Goal: Browse casually: Explore the website without a specific task or goal

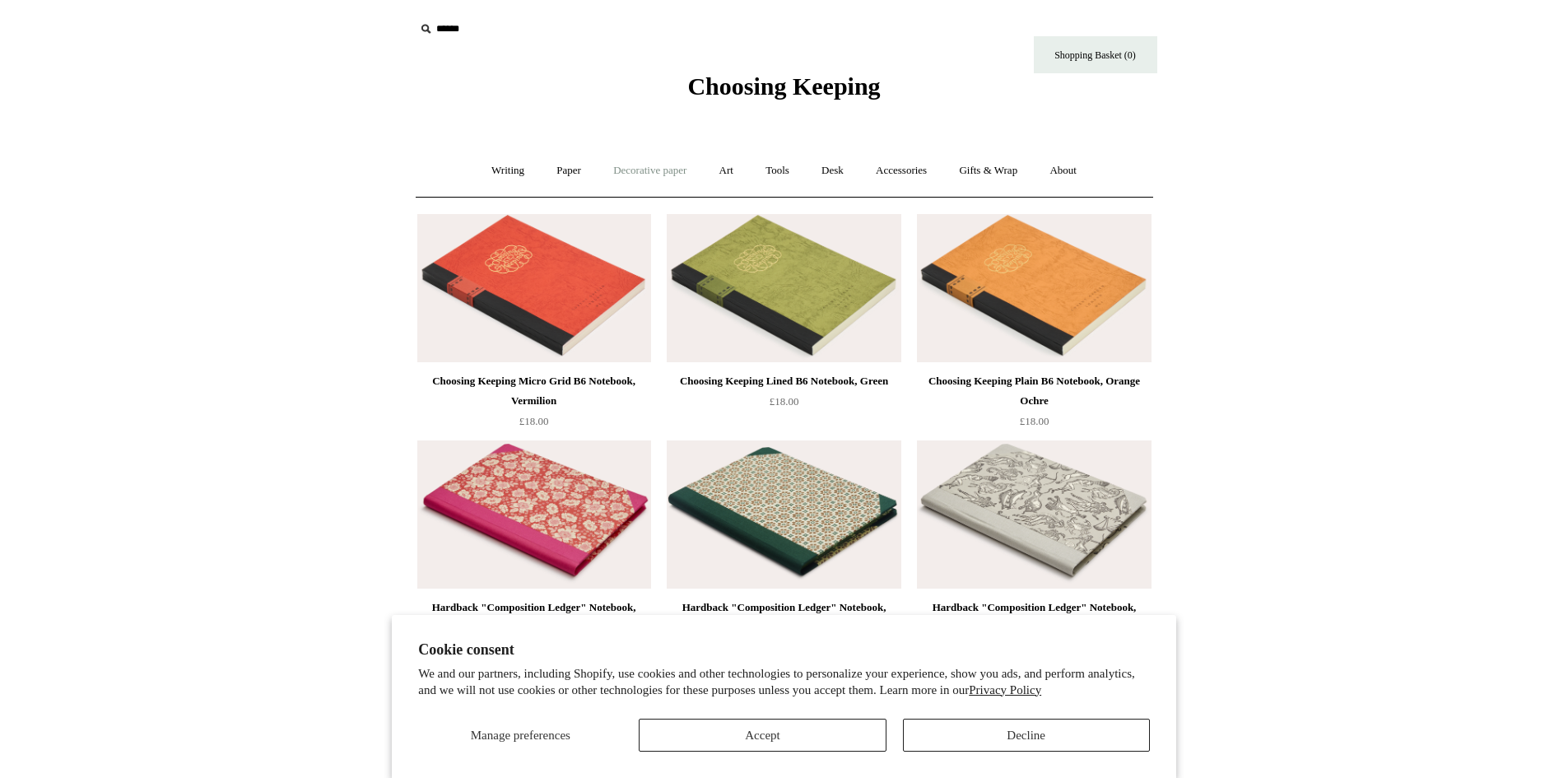
click at [656, 166] on link "Decorative paper +" at bounding box center [649, 171] width 103 height 44
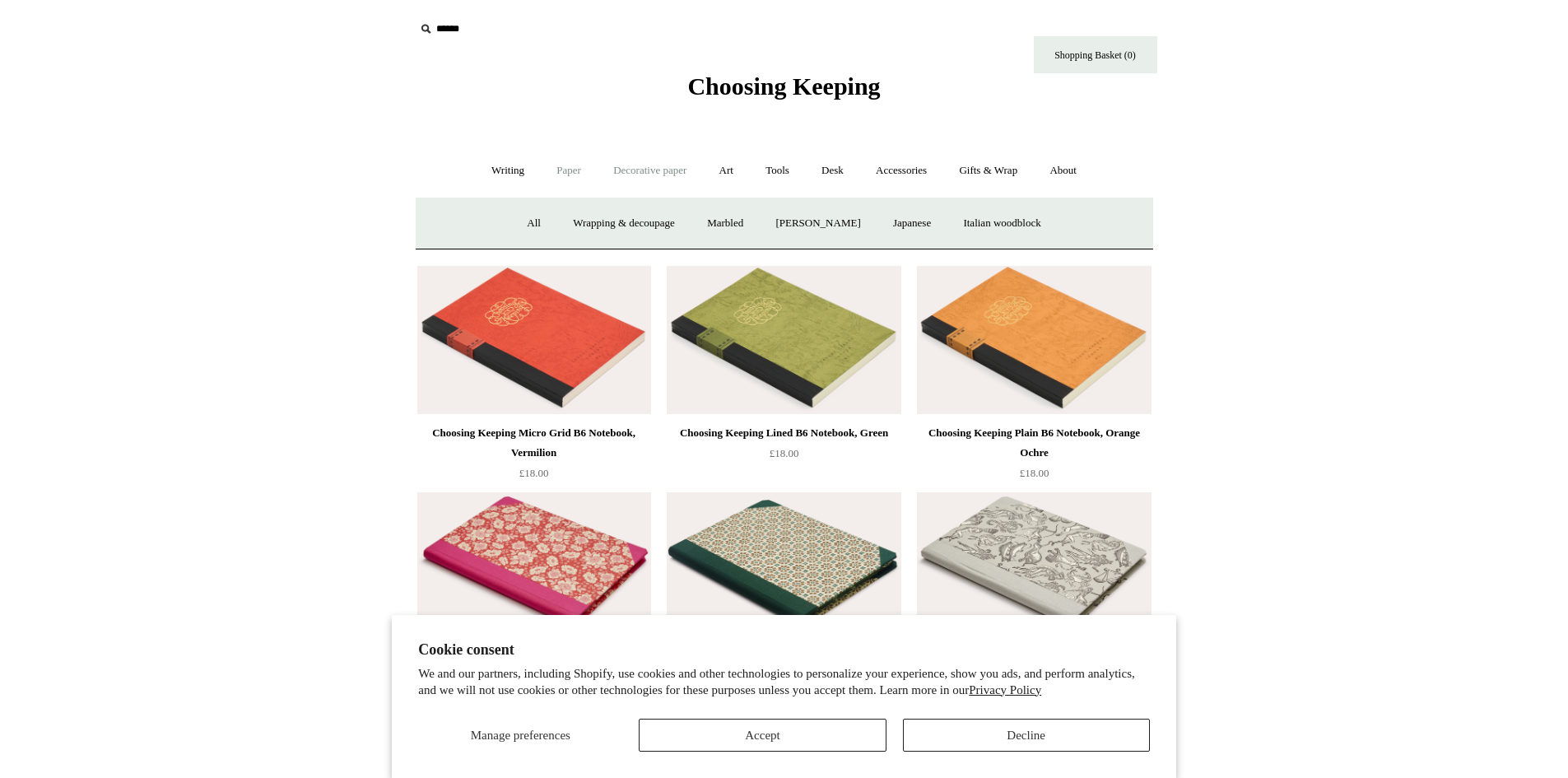
click at [558, 168] on link "Paper +" at bounding box center [568, 171] width 54 height 44
click at [1038, 727] on button "Decline" at bounding box center [1026, 735] width 247 height 33
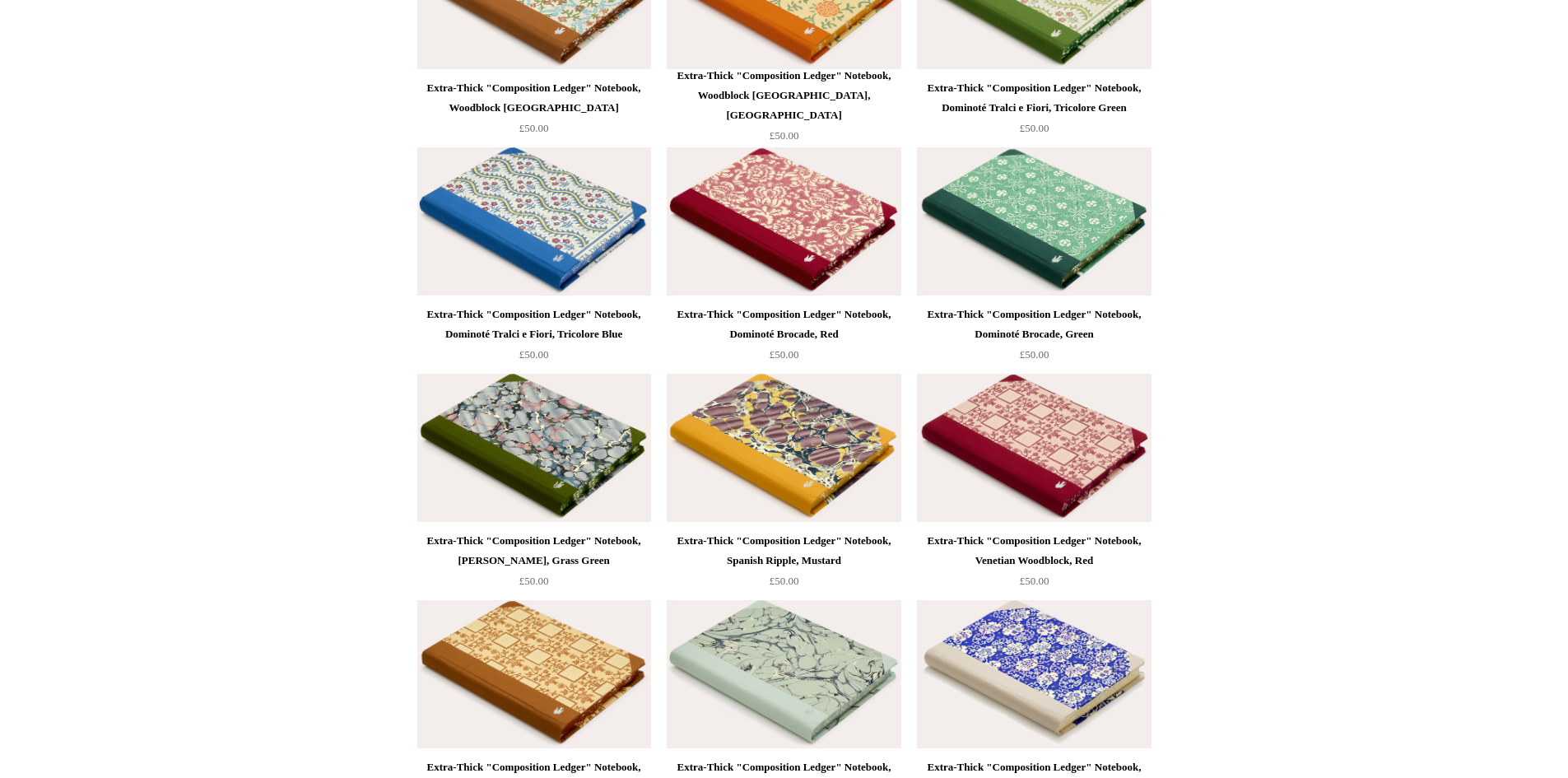
scroll to position [10291, 0]
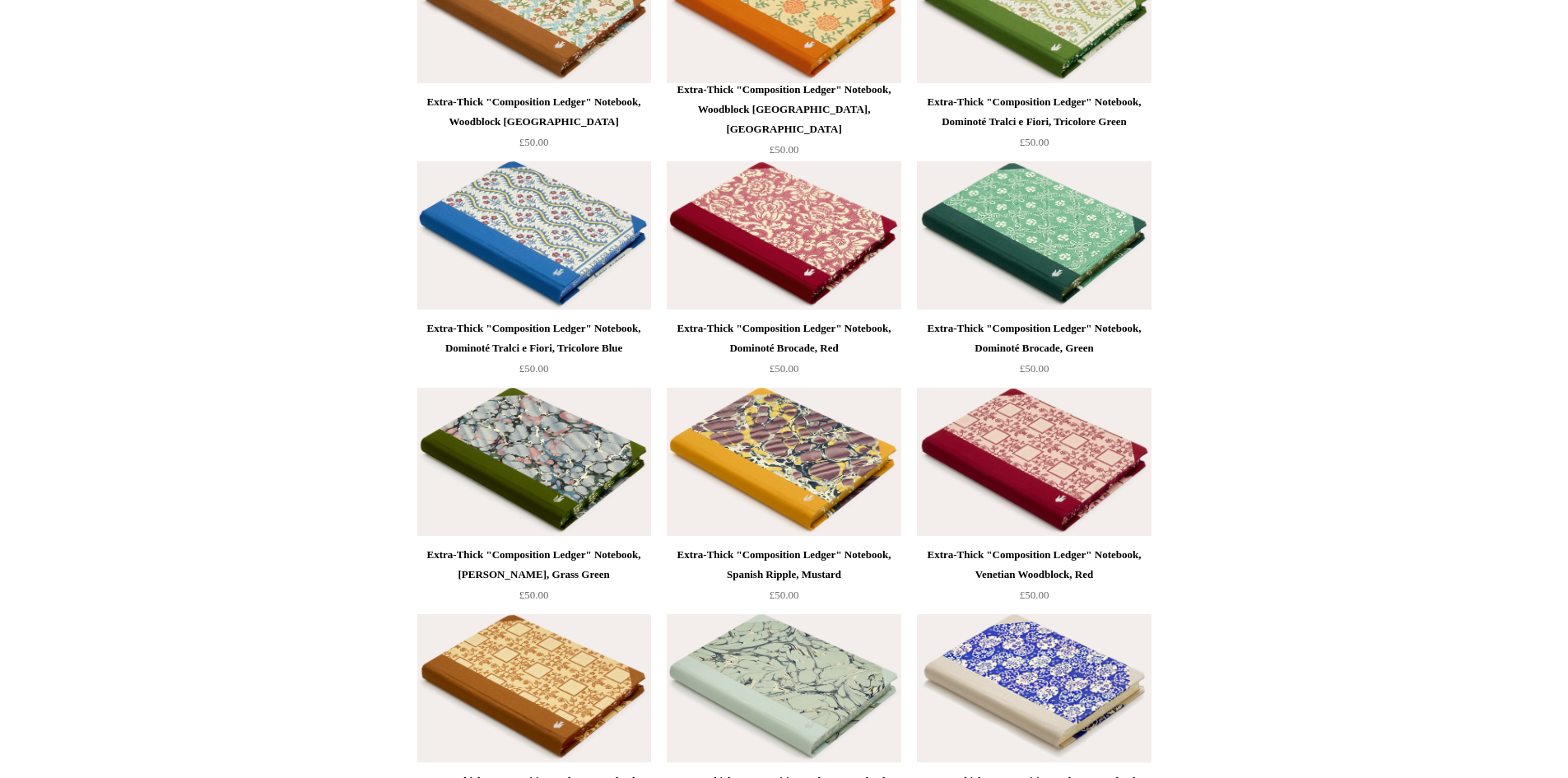
click at [786, 453] on img at bounding box center [783, 461] width 234 height 148
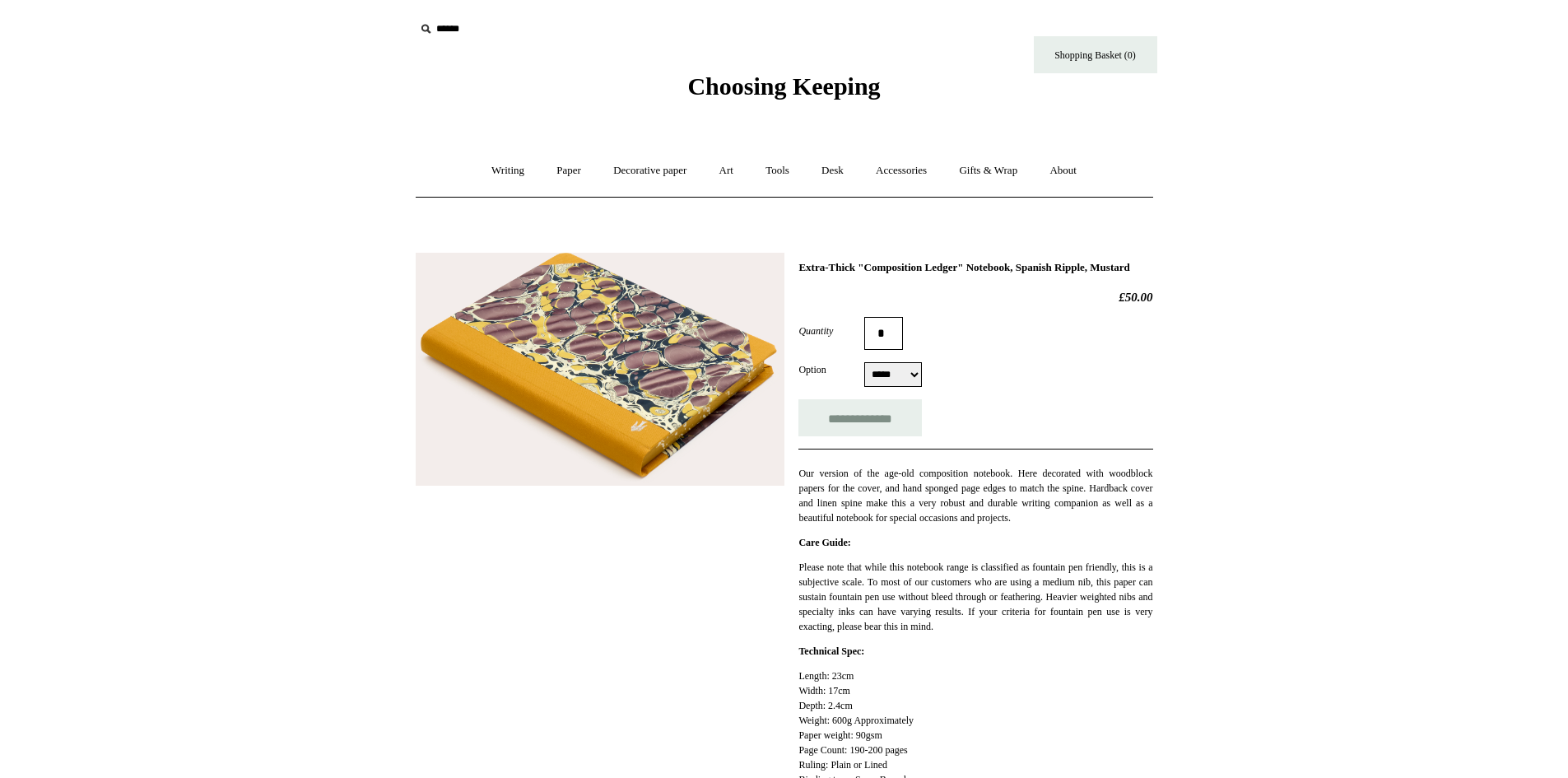
click at [659, 387] on img at bounding box center [600, 369] width 368 height 233
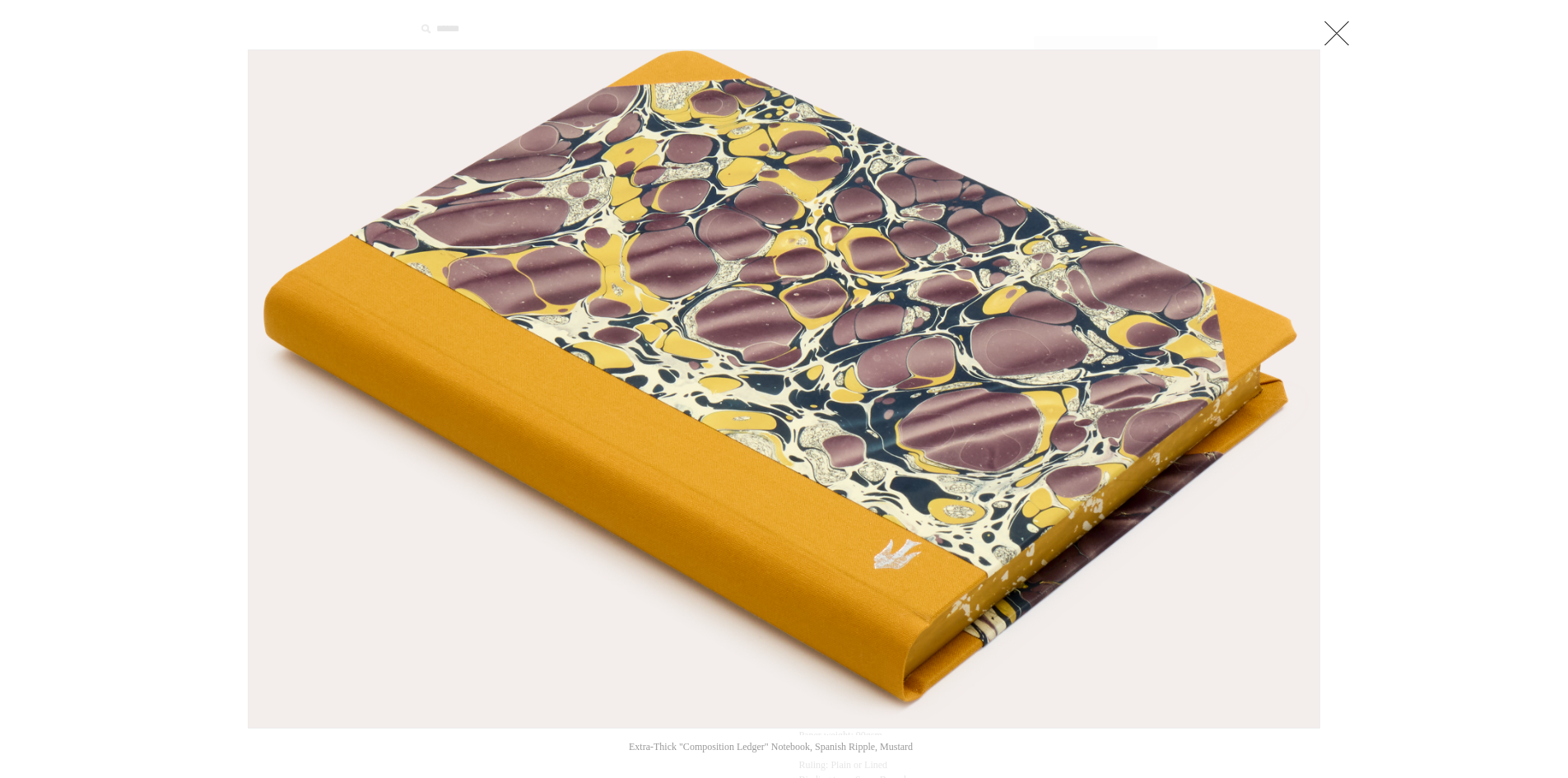
click at [1341, 33] on link at bounding box center [1337, 33] width 33 height 33
